Goal: Navigation & Orientation: Find specific page/section

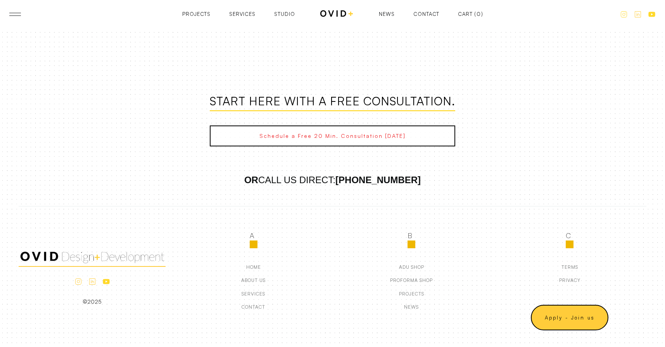
scroll to position [1765, 0]
click at [411, 265] on div "adu Shop" at bounding box center [411, 267] width 25 height 5
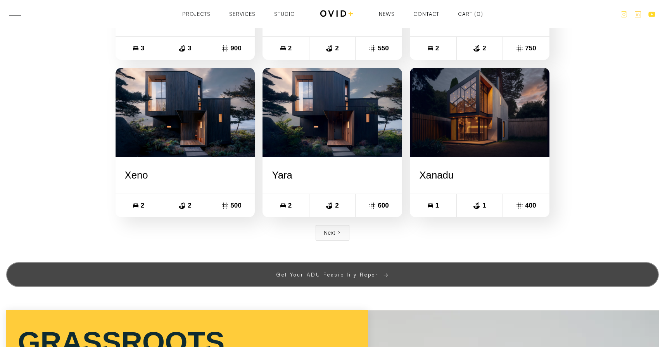
scroll to position [688, 0]
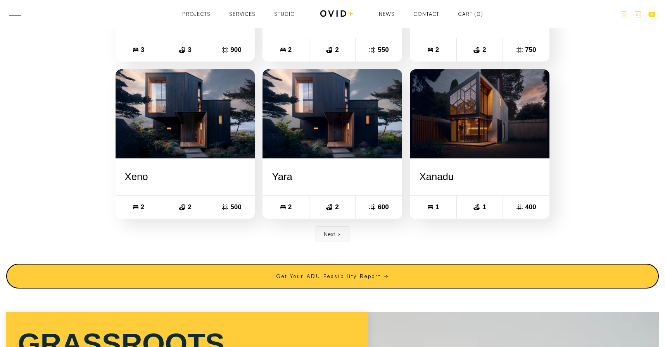
click at [328, 231] on div "Next" at bounding box center [329, 235] width 11 height 8
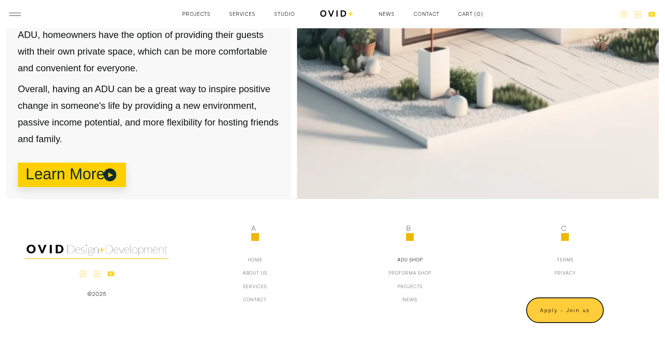
scroll to position [1378, 0]
click at [407, 271] on div "pROFORMA Shop" at bounding box center [410, 273] width 43 height 5
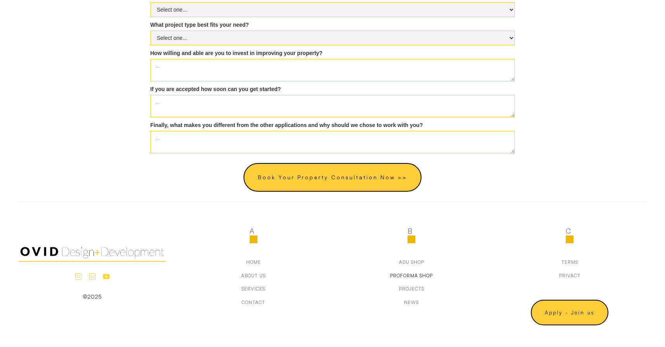
scroll to position [380, 0]
click at [414, 288] on div "Projects" at bounding box center [411, 289] width 25 height 5
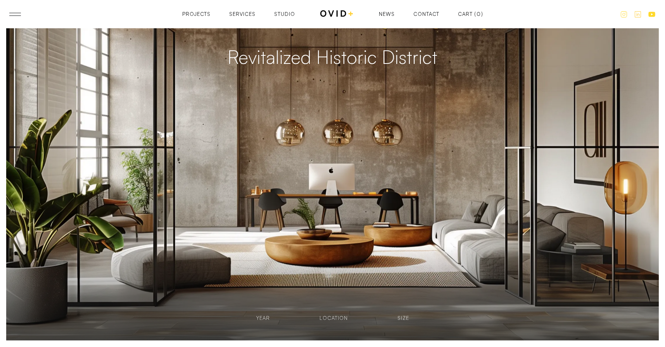
click at [15, 16] on header "Projects Services Studio Contact News Projects Projects Services Services Studi…" at bounding box center [332, 14] width 665 height 28
click at [15, 13] on div at bounding box center [15, 13] width 12 height 0
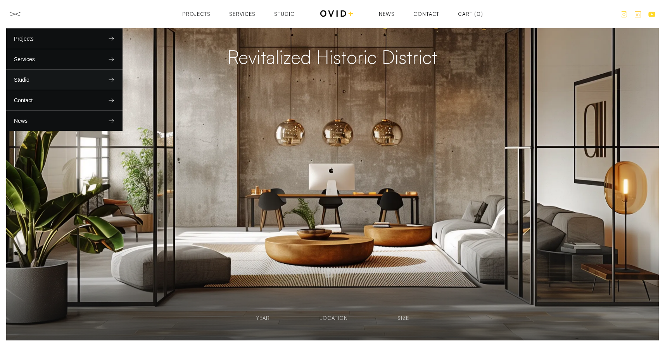
click at [112, 78] on icon at bounding box center [111, 79] width 7 height 7
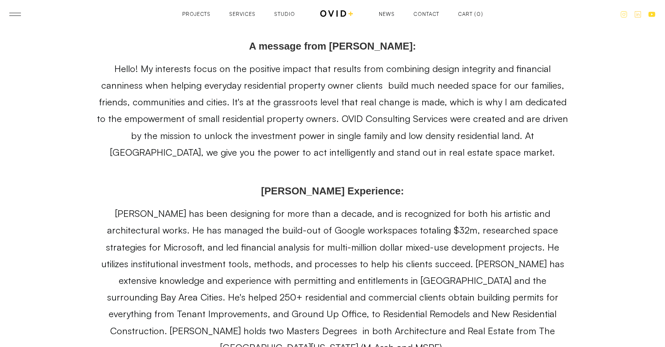
scroll to position [4744, 0]
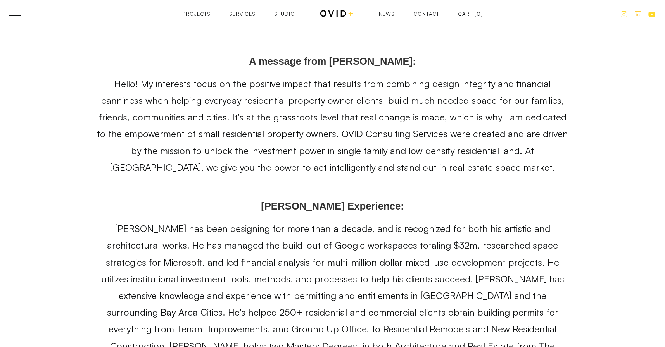
click at [345, 14] on img at bounding box center [337, 14] width 34 height 10
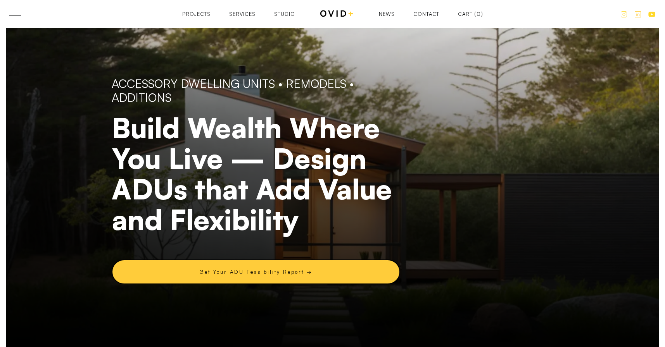
click at [287, 15] on div "Studio" at bounding box center [284, 14] width 21 height 5
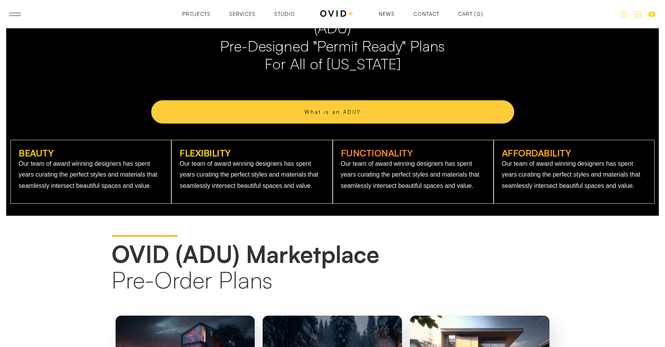
scroll to position [286, 0]
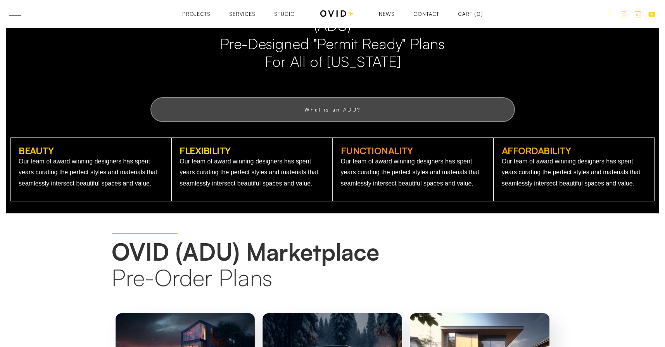
click at [348, 112] on link "What is an ADU?" at bounding box center [332, 109] width 365 height 25
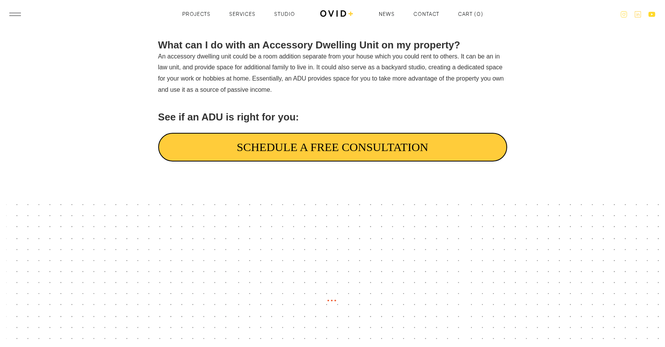
scroll to position [2344, 0]
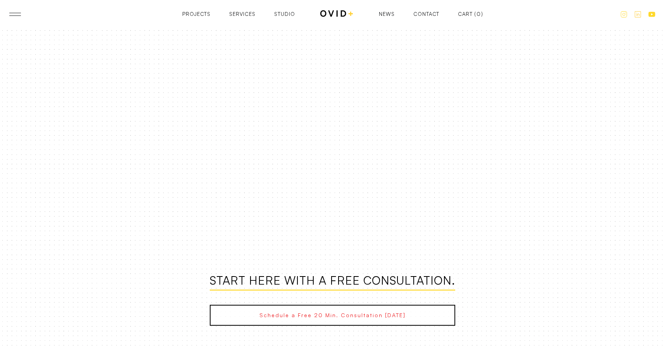
scroll to position [1588, 0]
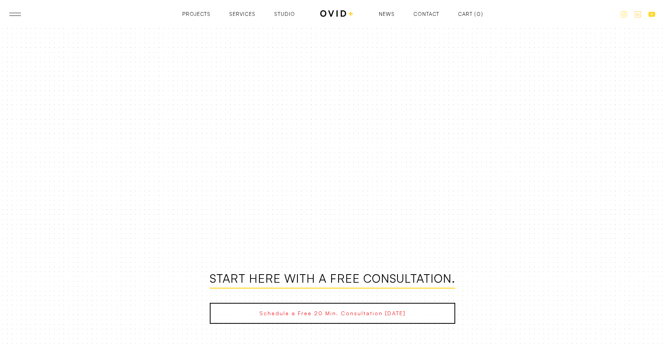
click at [427, 14] on div "Contact" at bounding box center [426, 14] width 26 height 5
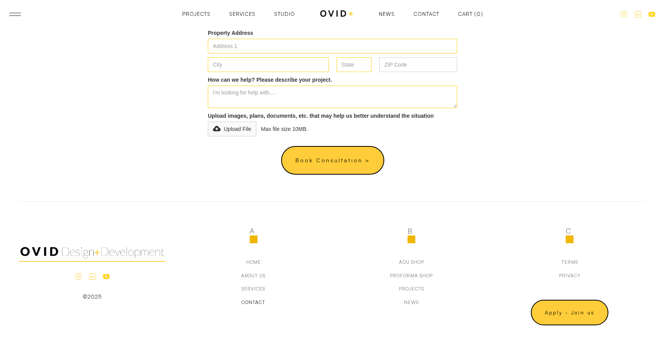
scroll to position [496, 0]
click at [94, 276] on icon at bounding box center [92, 277] width 8 height 8
